Goal: Information Seeking & Learning: Learn about a topic

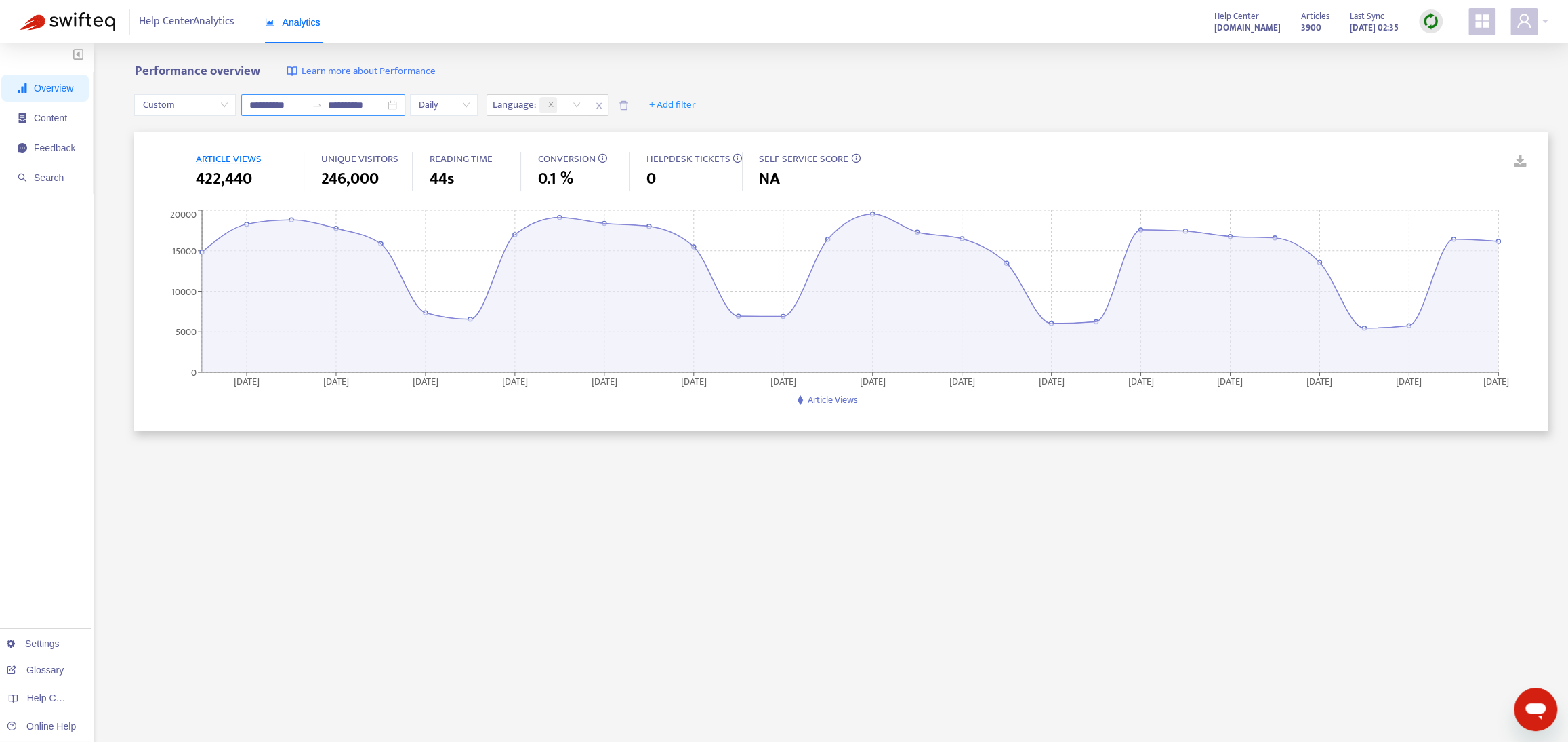
click at [274, 101] on input "**********" at bounding box center [278, 105] width 57 height 15
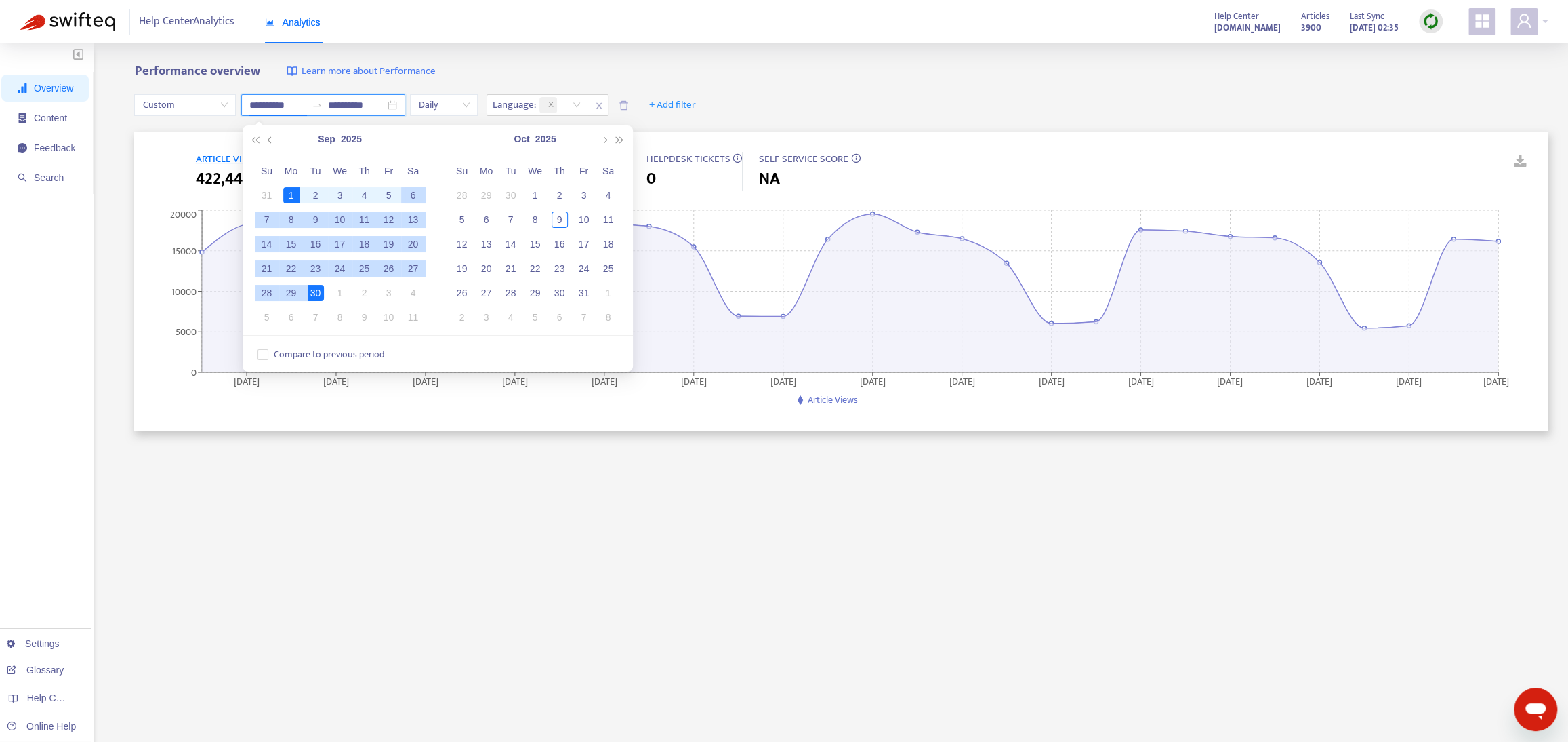
type input "**********"
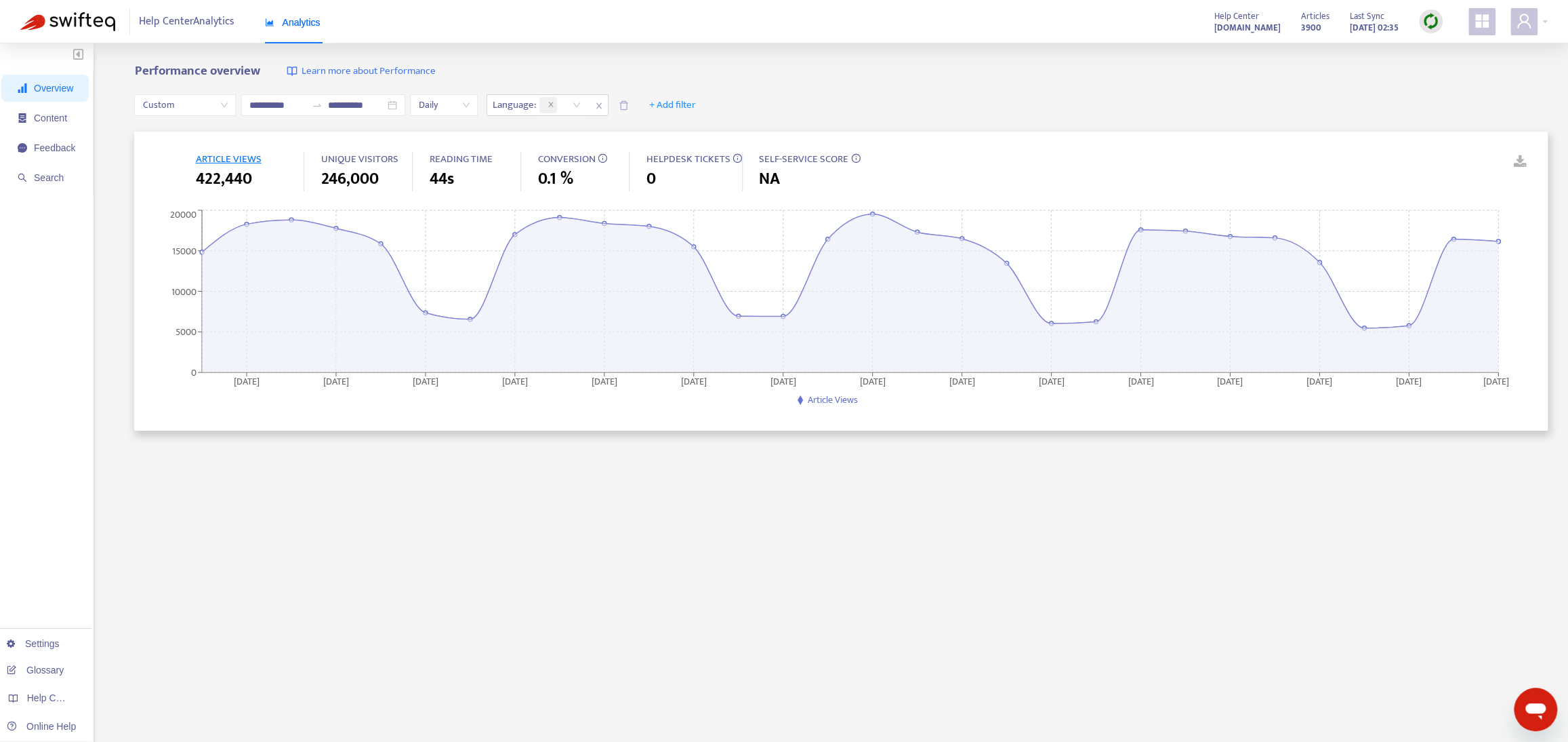
click at [256, 62] on b "Performance overview" at bounding box center [196, 71] width 126 height 21
click at [555, 103] on icon "close" at bounding box center [551, 104] width 7 height 7
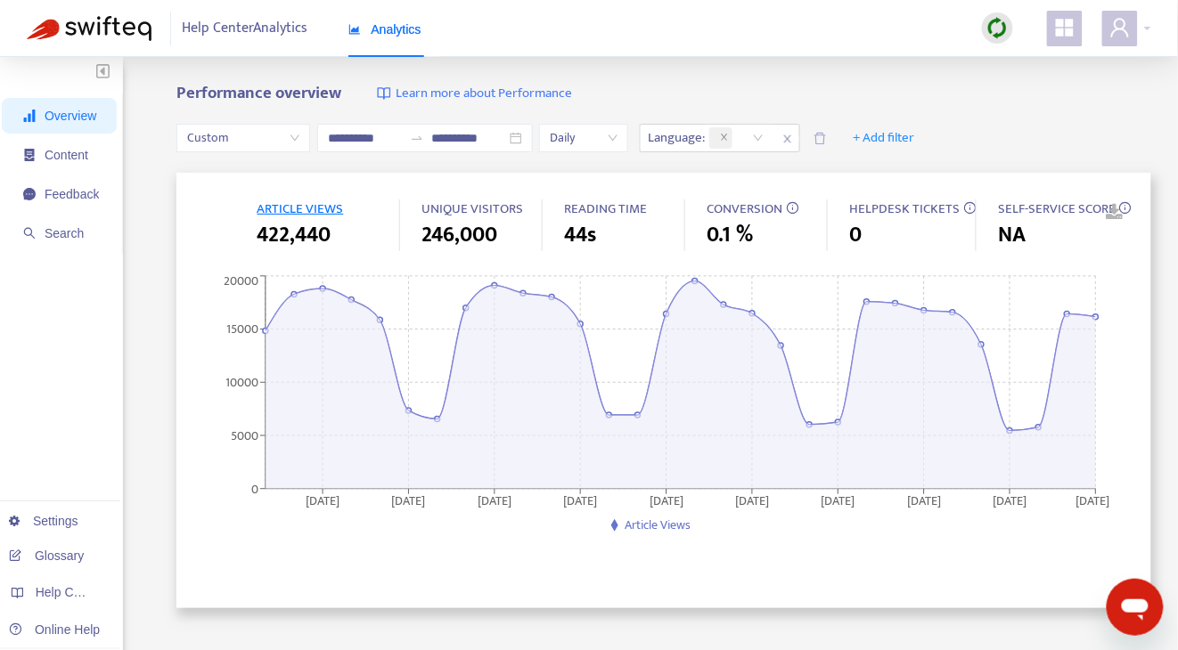
click at [84, 121] on span "Overview" at bounding box center [71, 116] width 52 height 14
click at [88, 153] on span "Content" at bounding box center [67, 155] width 44 height 14
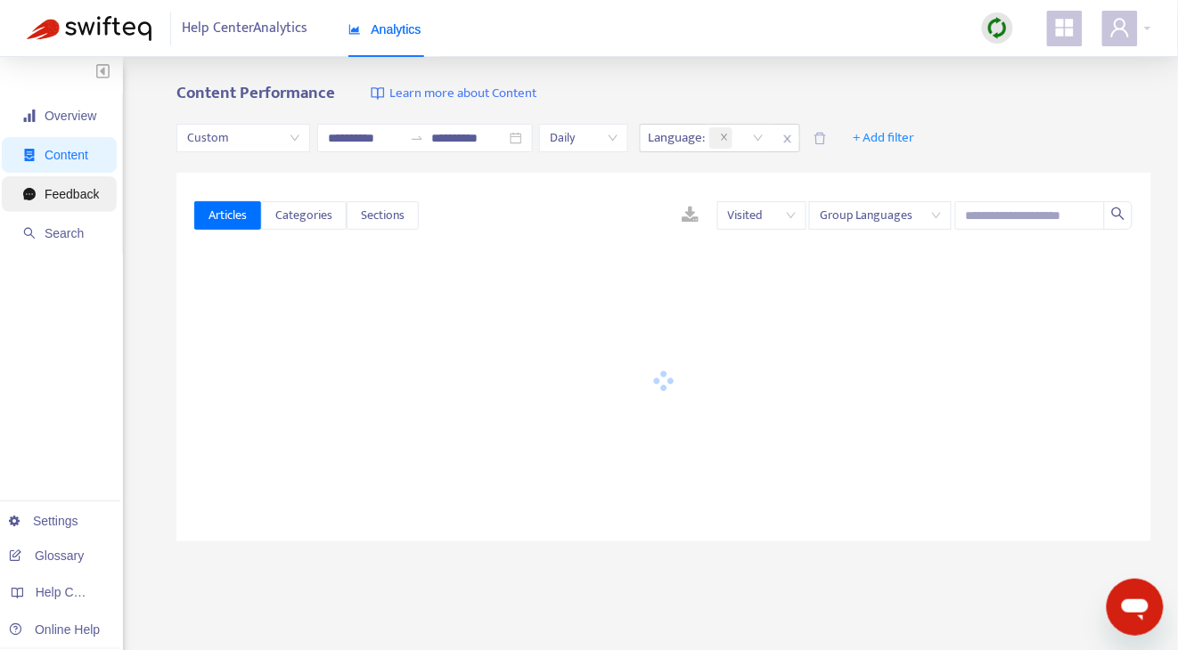
click at [91, 205] on span "Feedback" at bounding box center [61, 194] width 76 height 36
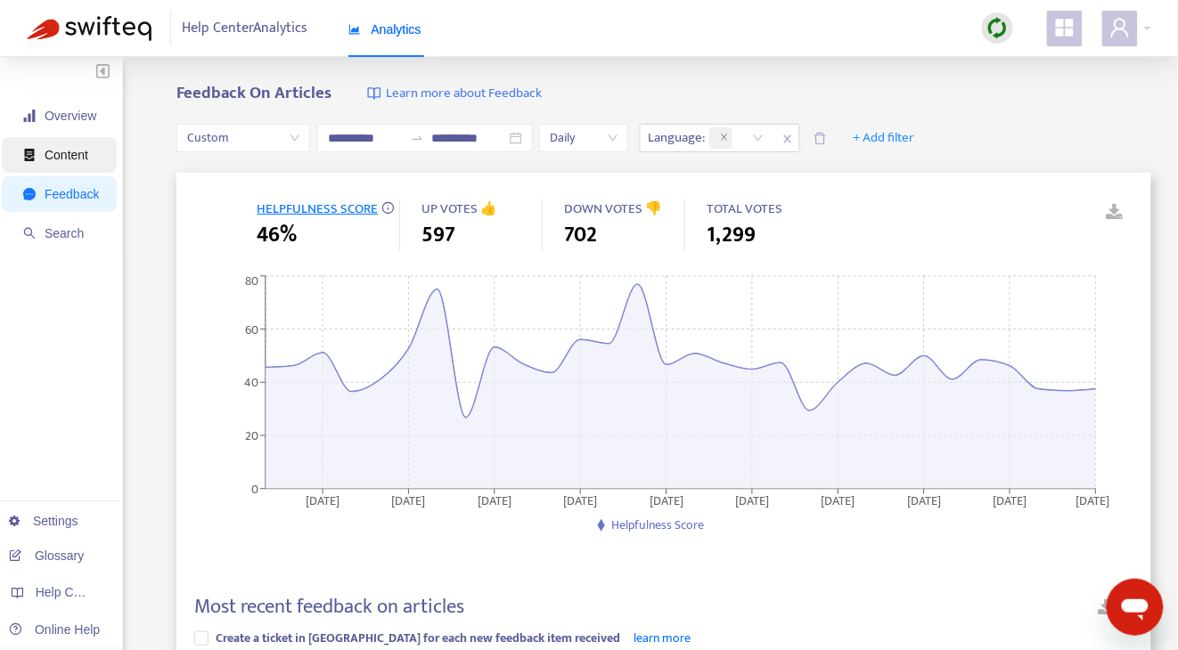
click at [78, 152] on span "Content" at bounding box center [67, 155] width 44 height 14
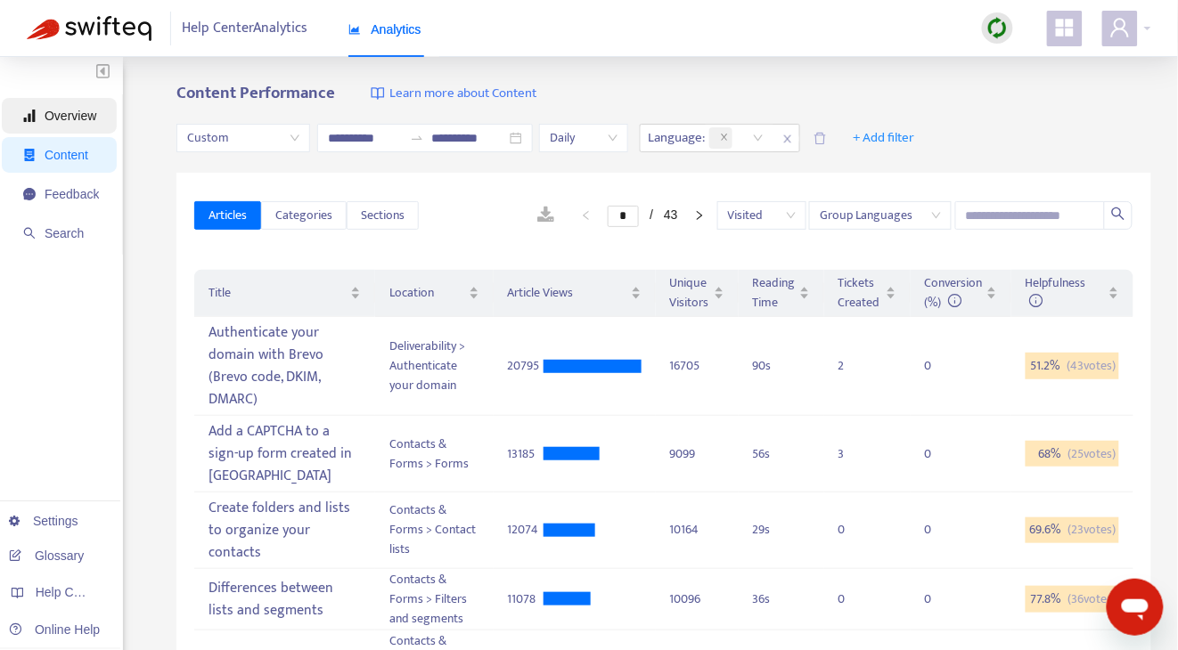
click at [84, 123] on span "Overview" at bounding box center [61, 116] width 76 height 36
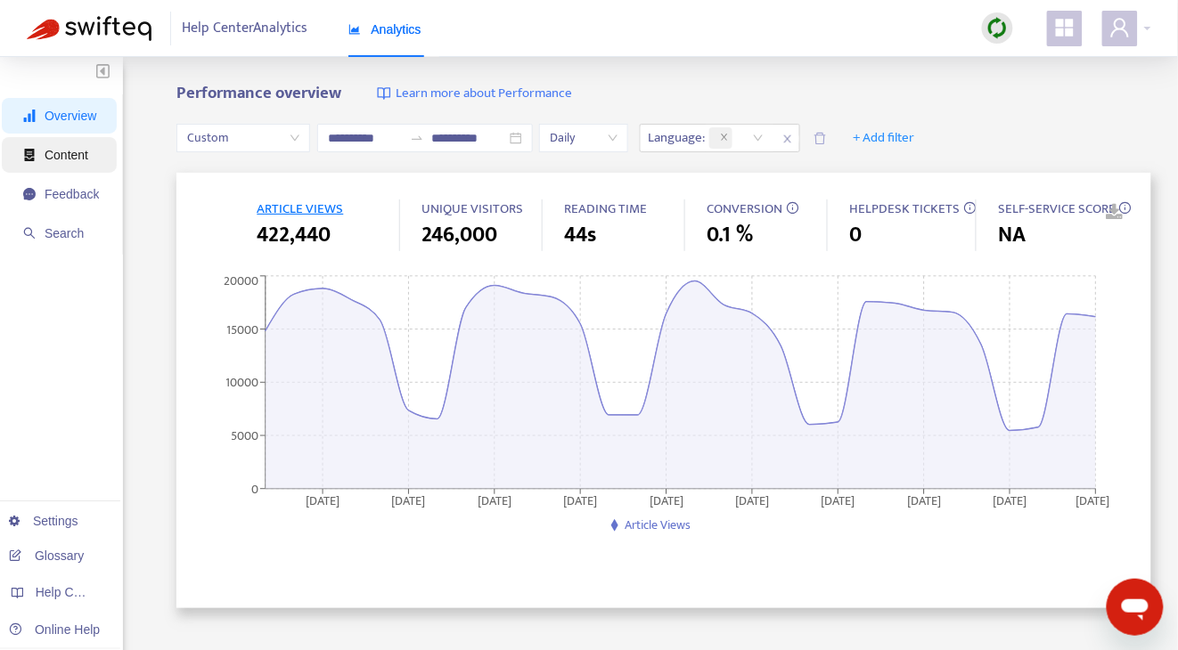
click at [86, 152] on span "Content" at bounding box center [67, 155] width 44 height 14
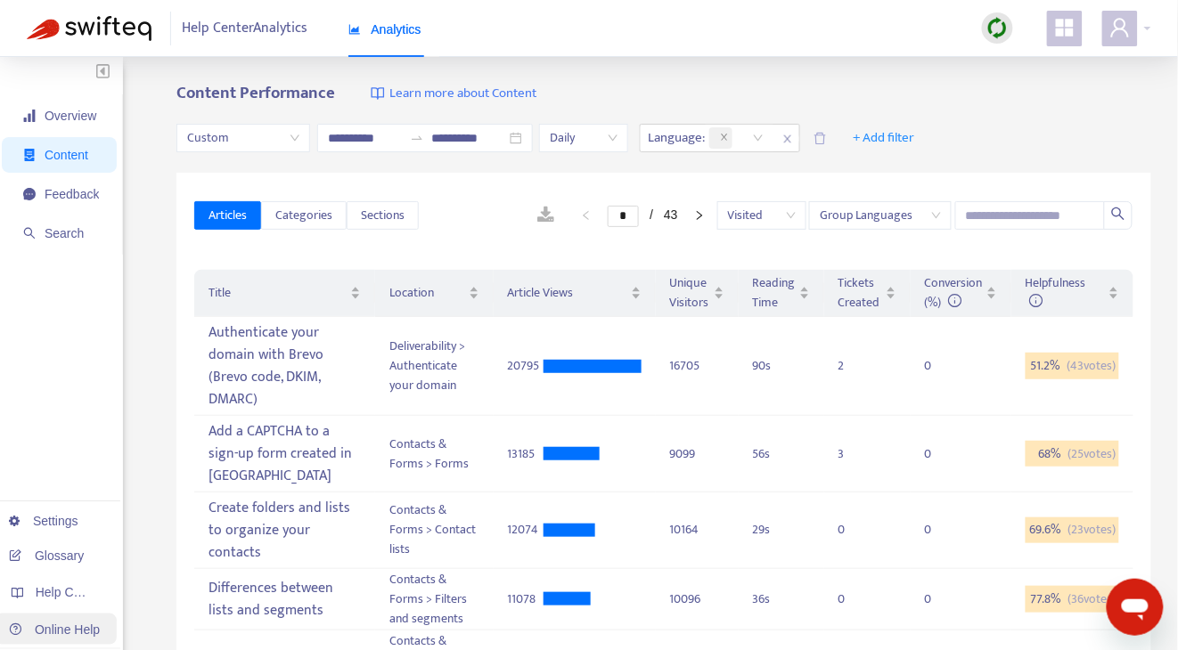
click at [12, 626] on link "Online Help" at bounding box center [54, 630] width 91 height 14
